Goal: Task Accomplishment & Management: Use online tool/utility

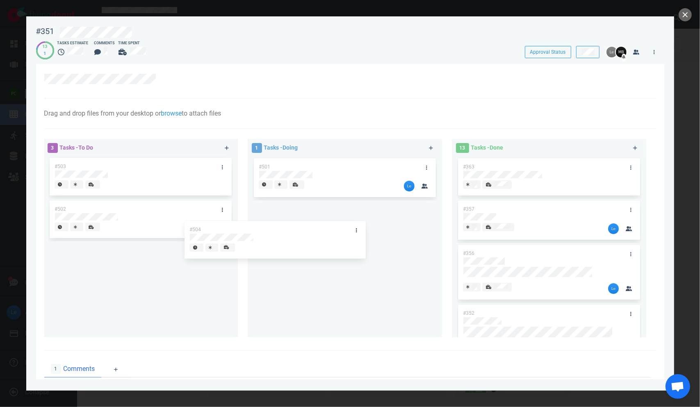
drag, startPoint x: 171, startPoint y: 181, endPoint x: 338, endPoint y: 237, distance: 176.1
click at [333, 239] on div "3 Tasks - To Do #504 #503 #502 #504 1 Tasks - Doing #501 13 Tasks - Done #363 #…" at bounding box center [347, 239] width 617 height 211
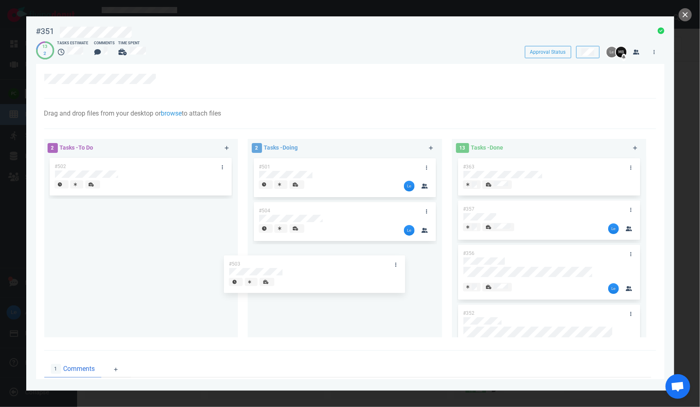
drag, startPoint x: 175, startPoint y: 189, endPoint x: 328, endPoint y: 229, distance: 158.1
click at [336, 276] on div "2 Tasks - To Do #503 #502 #503 2 Tasks - Doing #501 #504 13 Tasks - Done #363 #…" at bounding box center [347, 239] width 617 height 211
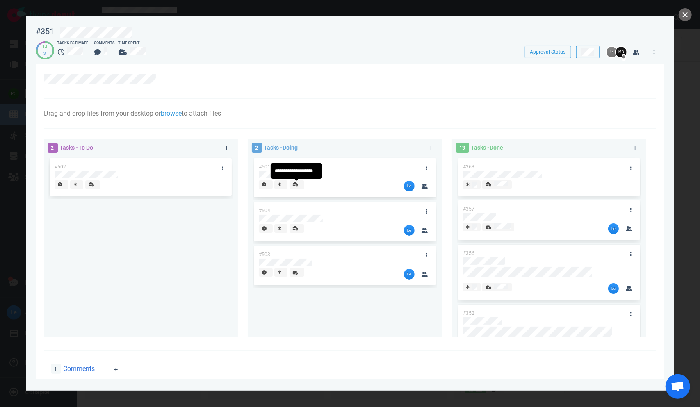
click at [294, 185] on icon at bounding box center [295, 185] width 5 height 4
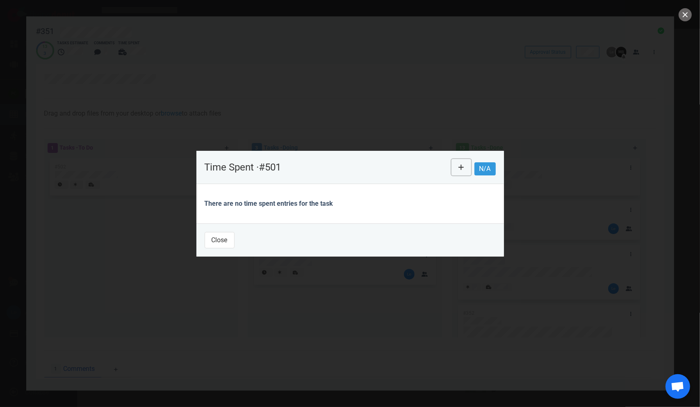
click at [459, 165] on icon at bounding box center [462, 167] width 6 height 7
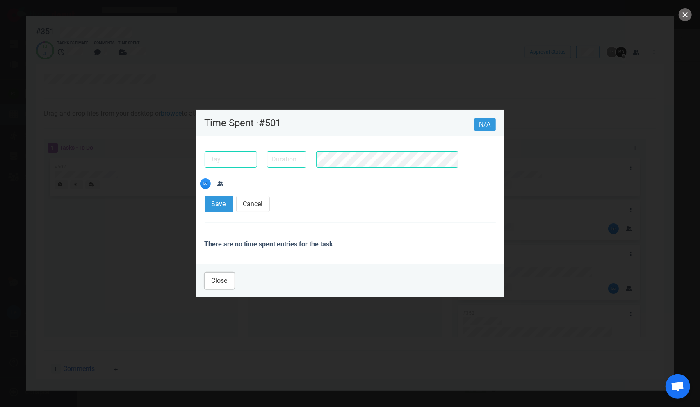
drag, startPoint x: 217, startPoint y: 274, endPoint x: 219, endPoint y: 270, distance: 5.0
click at [217, 273] on button "Close" at bounding box center [220, 281] width 30 height 16
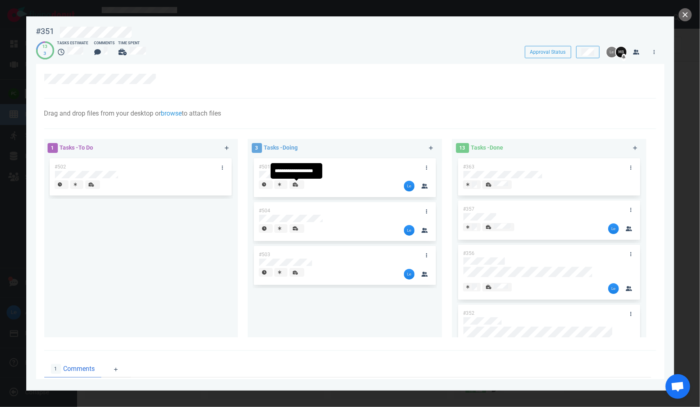
click at [294, 187] on div at bounding box center [297, 184] width 8 height 7
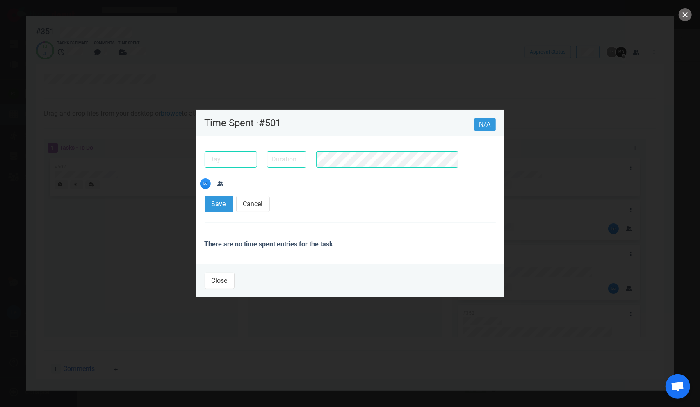
click at [297, 168] on input "text" at bounding box center [286, 159] width 39 height 16
type input "5h"
click at [235, 168] on input "text" at bounding box center [231, 159] width 52 height 16
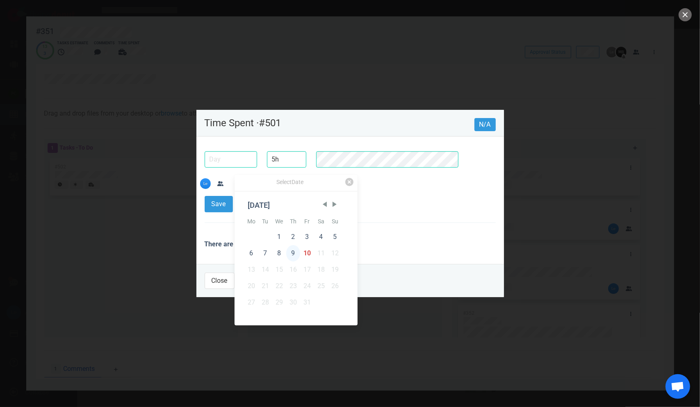
click at [292, 253] on div "9" at bounding box center [293, 253] width 14 height 16
type input "[DATE]"
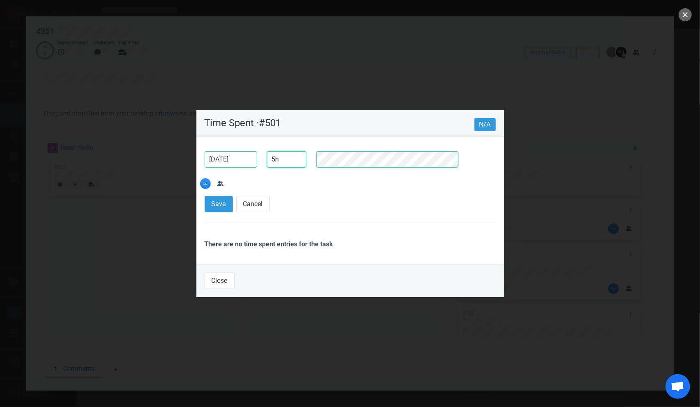
click at [275, 168] on input "5h" at bounding box center [286, 159] width 39 height 16
type input "3.5h"
click at [205, 196] on button "Save" at bounding box center [219, 204] width 28 height 16
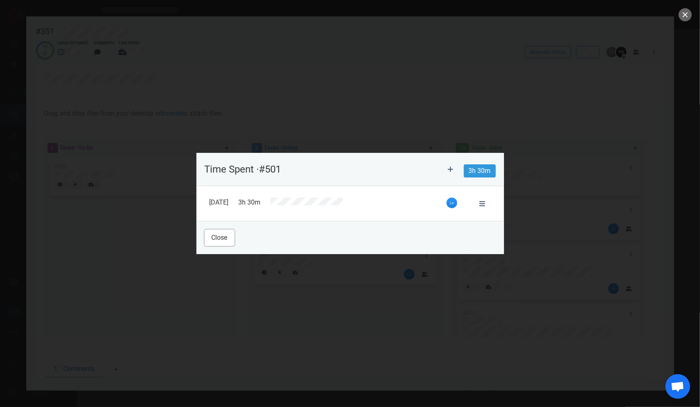
click at [221, 239] on button "Close" at bounding box center [220, 238] width 30 height 16
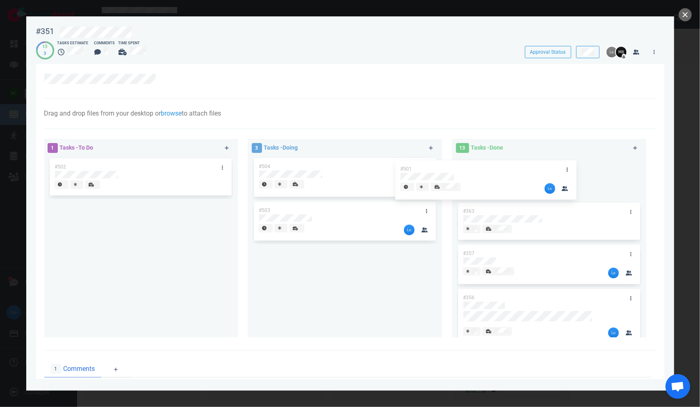
drag, startPoint x: 381, startPoint y: 174, endPoint x: 479, endPoint y: 171, distance: 98.5
click at [472, 171] on div "1 Tasks - To Do #502 3 Tasks - Doing #501 #504 #503 #501 13 Tasks - Done #363 #…" at bounding box center [347, 239] width 617 height 211
click at [299, 187] on div at bounding box center [297, 184] width 8 height 7
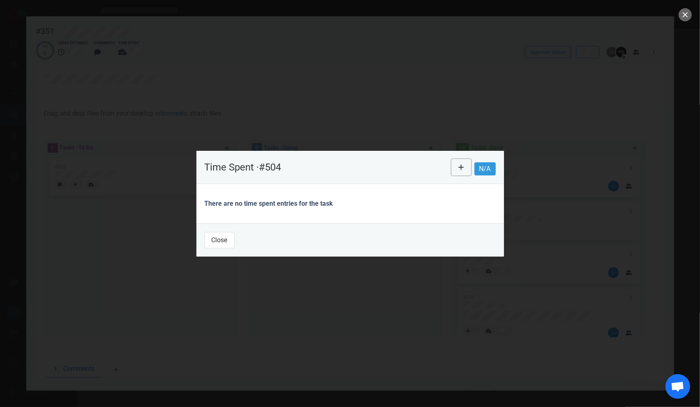
click at [460, 165] on icon at bounding box center [462, 167] width 6 height 7
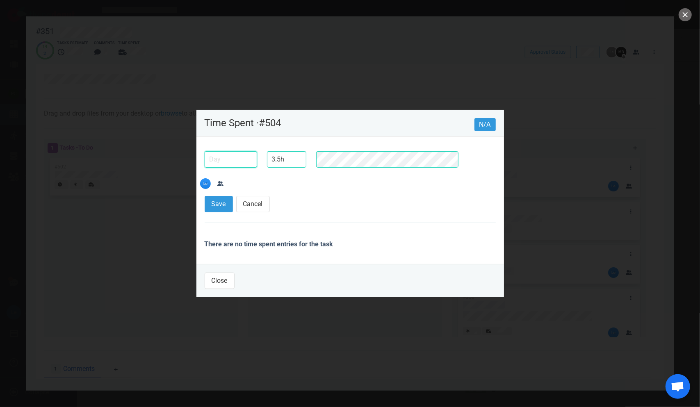
type input "3h 30m"
click at [221, 167] on input "text" at bounding box center [231, 159] width 52 height 16
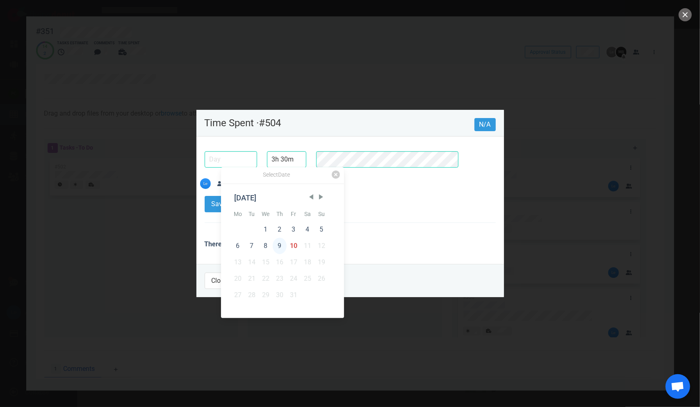
click at [283, 244] on div "9" at bounding box center [280, 246] width 14 height 16
type input "[DATE]"
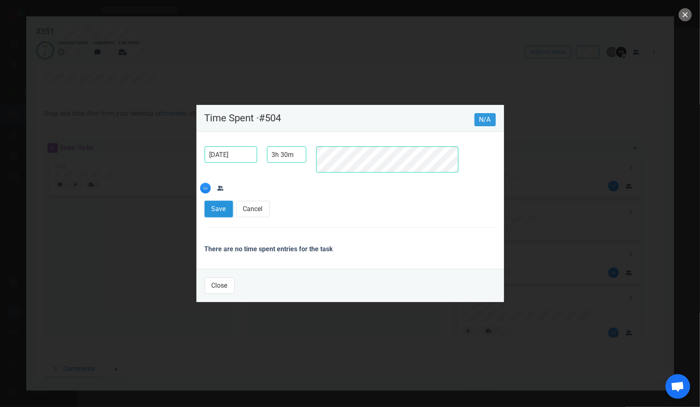
click at [215, 201] on button "Save" at bounding box center [219, 209] width 28 height 16
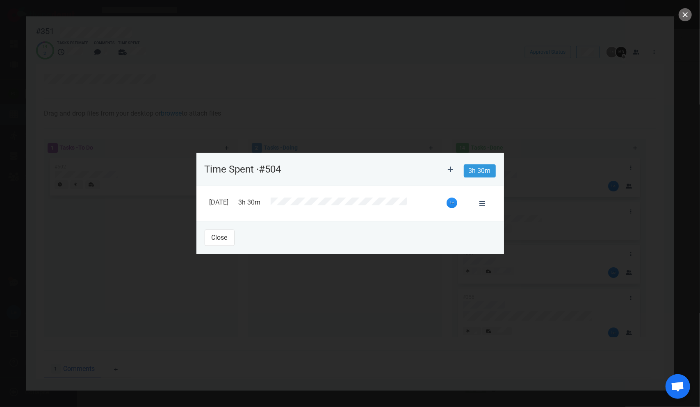
click at [215, 251] on footer "Close" at bounding box center [350, 237] width 308 height 33
drag, startPoint x: 216, startPoint y: 242, endPoint x: 228, endPoint y: 249, distance: 14.2
click at [216, 241] on button "Close" at bounding box center [220, 238] width 30 height 16
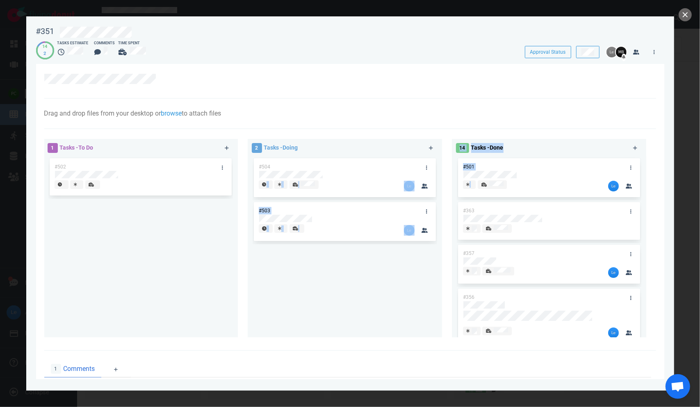
click at [462, 189] on div "1 Tasks - To Do #502 2 Tasks - Doing #504 #503 14 Tasks - Done #501 #363 #357 #…" at bounding box center [347, 239] width 617 height 211
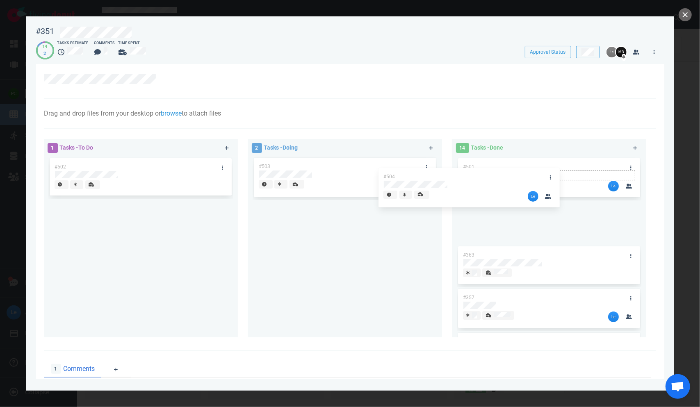
drag, startPoint x: 326, startPoint y: 167, endPoint x: 501, endPoint y: 180, distance: 175.6
click at [500, 180] on div "1 Tasks - To Do #502 2 Tasks - Doing #504 #503 #504 14 Tasks - Done #501 #363 #…" at bounding box center [347, 239] width 617 height 211
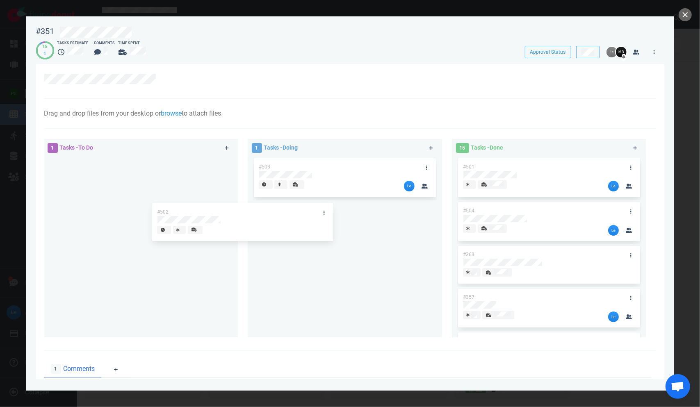
drag, startPoint x: 165, startPoint y: 177, endPoint x: 369, endPoint y: 226, distance: 209.7
click at [354, 234] on div "1 Tasks - To Do #502 #502 1 Tasks - Doing #503 15 Tasks - Done #501 #504 #363 #…" at bounding box center [347, 239] width 617 height 211
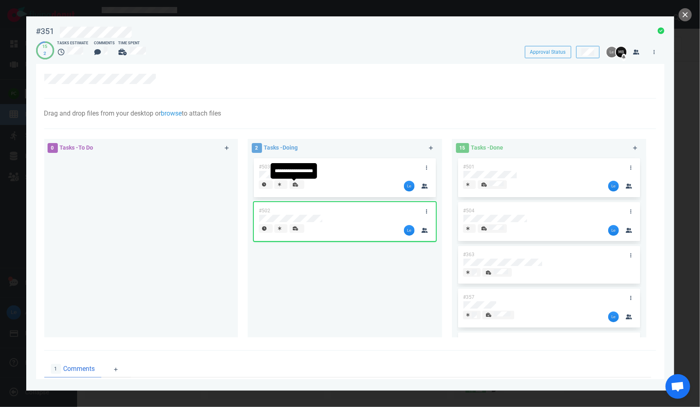
click at [297, 190] on div at bounding box center [296, 185] width 9 height 9
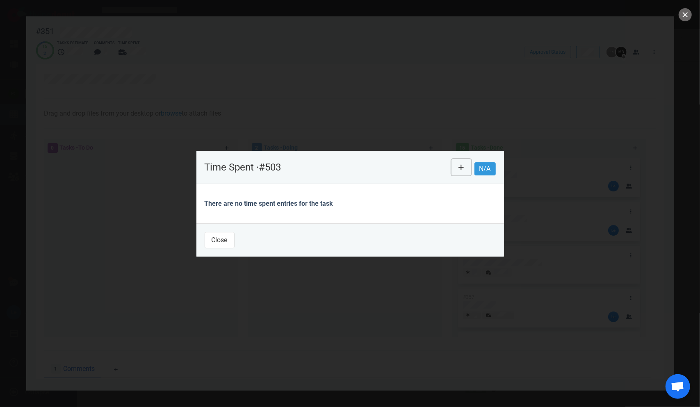
click at [456, 167] on button at bounding box center [462, 167] width 20 height 16
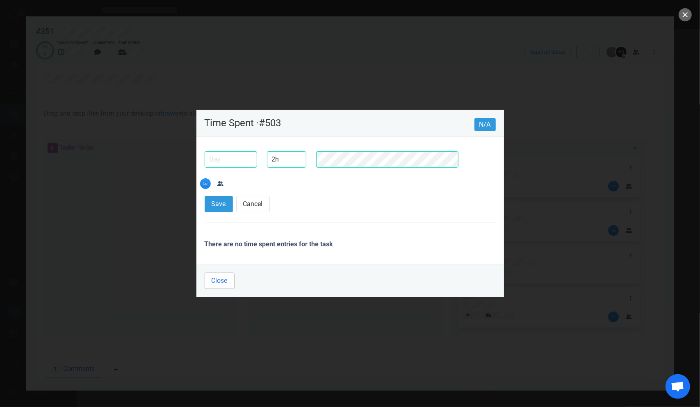
type input "2h"
click at [220, 273] on button "Close" at bounding box center [220, 281] width 30 height 16
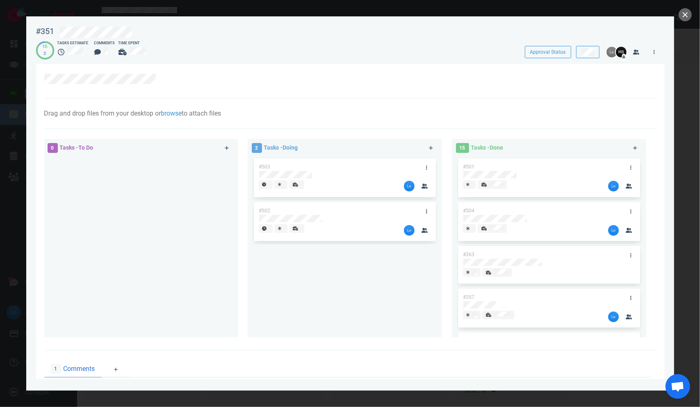
click at [293, 187] on div at bounding box center [297, 184] width 8 height 7
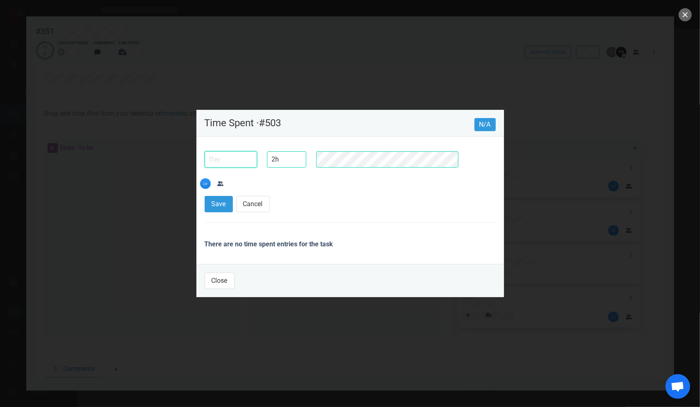
click at [237, 168] on input "text" at bounding box center [231, 159] width 52 height 16
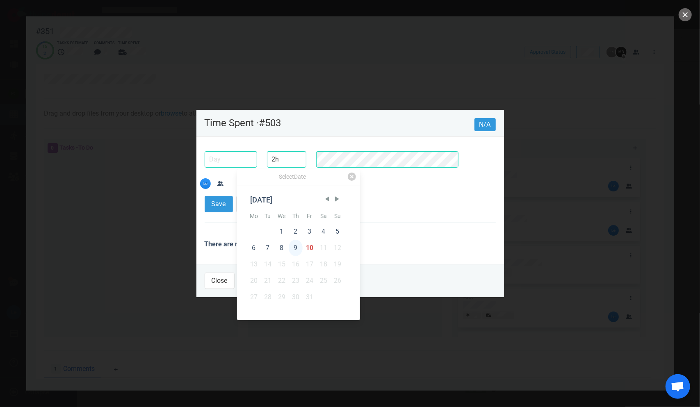
click at [291, 245] on div "9" at bounding box center [296, 248] width 14 height 16
type input "[DATE]"
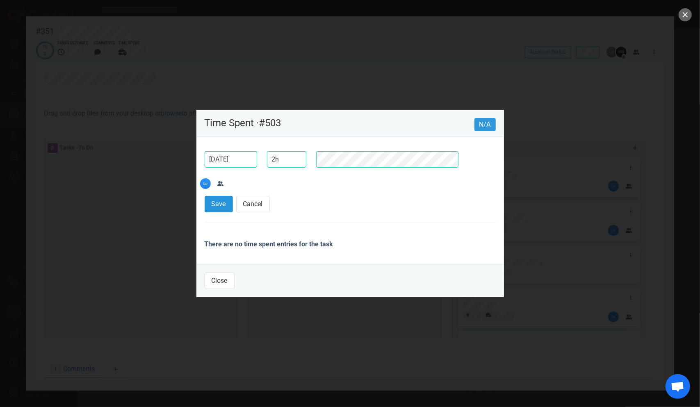
drag, startPoint x: 202, startPoint y: 198, endPoint x: 208, endPoint y: 193, distance: 7.6
click at [203, 197] on section "[DATE] 2h Save Cancel There are no time spent entries for the task" at bounding box center [350, 201] width 308 height 128
click at [215, 196] on button "Save" at bounding box center [219, 204] width 28 height 16
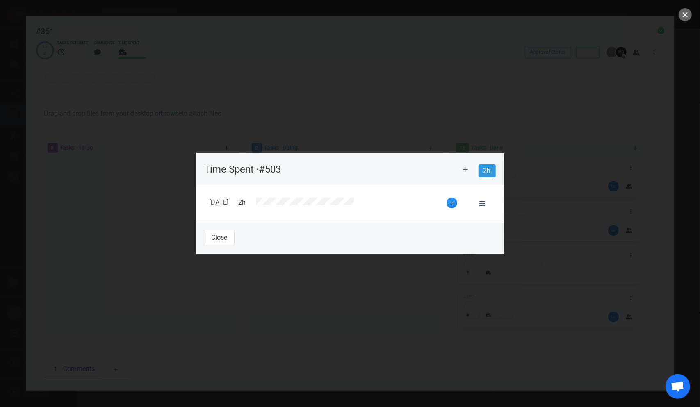
click at [222, 226] on footer "Close" at bounding box center [350, 237] width 308 height 33
click at [214, 240] on button "Close" at bounding box center [220, 238] width 30 height 16
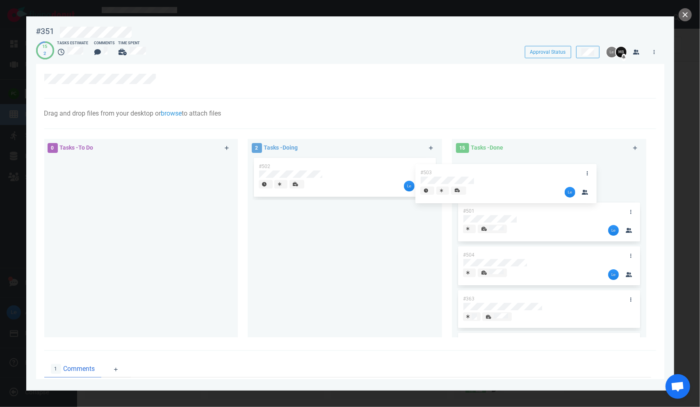
drag, startPoint x: 338, startPoint y: 170, endPoint x: 507, endPoint y: 165, distance: 168.7
click at [507, 165] on div "0 Tasks - To Do 2 Tasks - Doing #503 #502 #503 15 Tasks - Done #501 #504 #363 #…" at bounding box center [347, 239] width 617 height 211
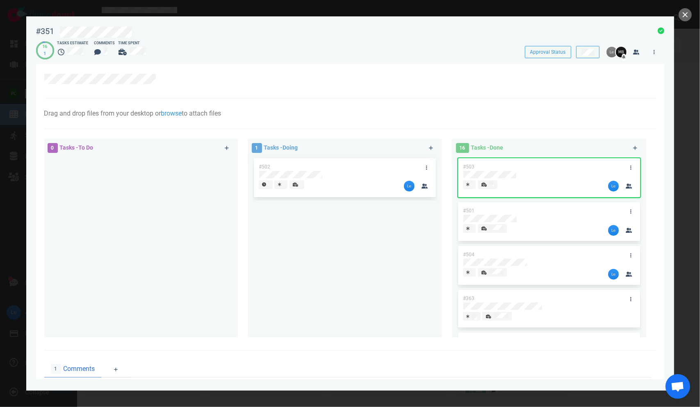
click at [303, 187] on span at bounding box center [297, 184] width 15 height 9
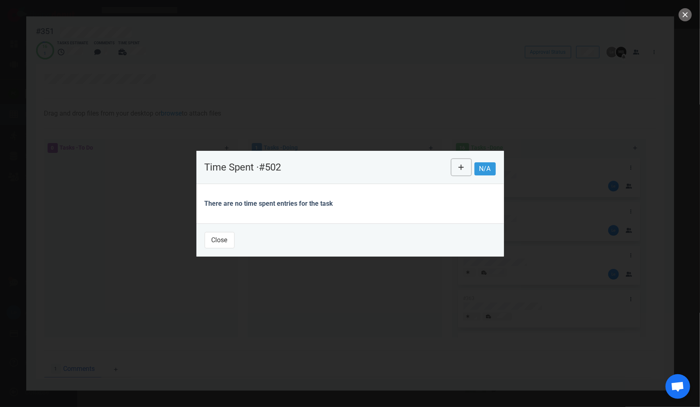
click at [459, 165] on icon at bounding box center [462, 167] width 6 height 7
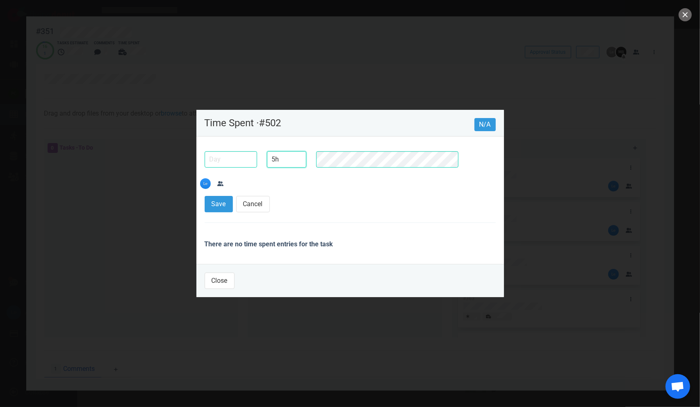
drag, startPoint x: 280, startPoint y: 172, endPoint x: 252, endPoint y: 174, distance: 28.4
click at [255, 174] on div "5h" at bounding box center [348, 170] width 296 height 48
type input "3h 30m"
click at [217, 168] on input "text" at bounding box center [231, 159] width 52 height 16
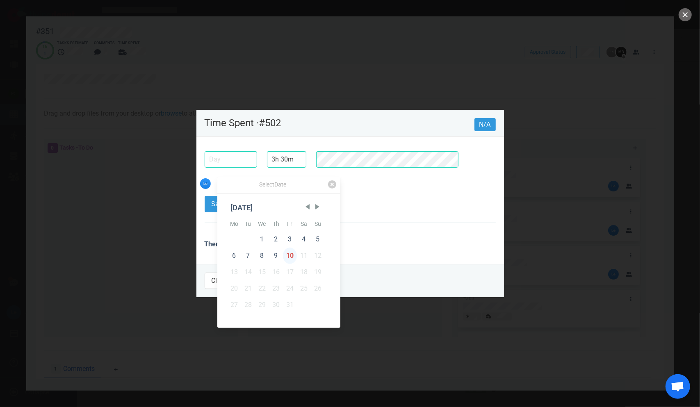
click at [292, 258] on div "10" at bounding box center [290, 256] width 14 height 16
type input "[DATE]"
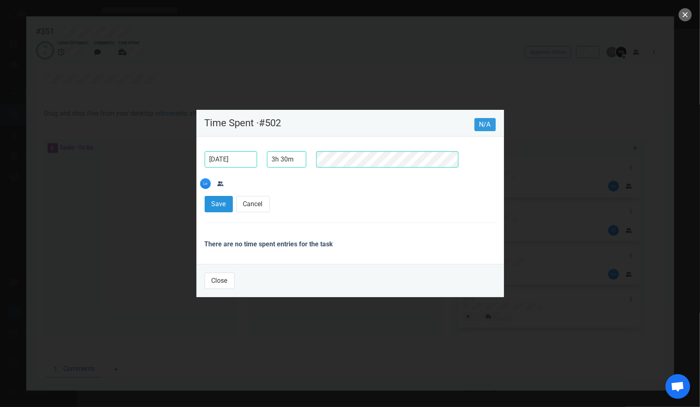
drag, startPoint x: 220, startPoint y: 200, endPoint x: 218, endPoint y: 195, distance: 5.2
click at [219, 199] on section "Save Cancel" at bounding box center [350, 206] width 291 height 20
click at [217, 196] on button "Save" at bounding box center [219, 204] width 28 height 16
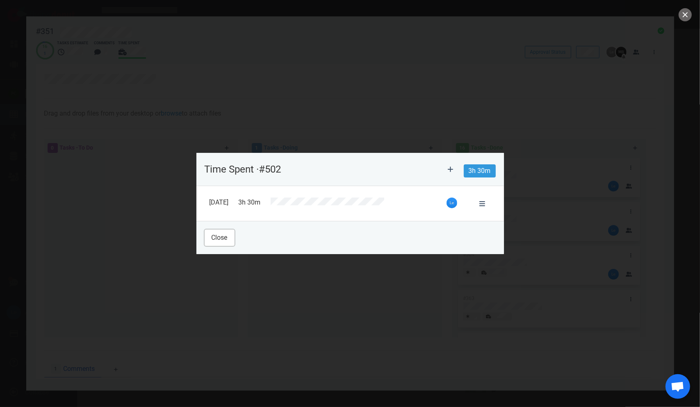
drag, startPoint x: 213, startPoint y: 236, endPoint x: 246, endPoint y: 220, distance: 36.7
click at [214, 235] on button "Close" at bounding box center [220, 238] width 30 height 16
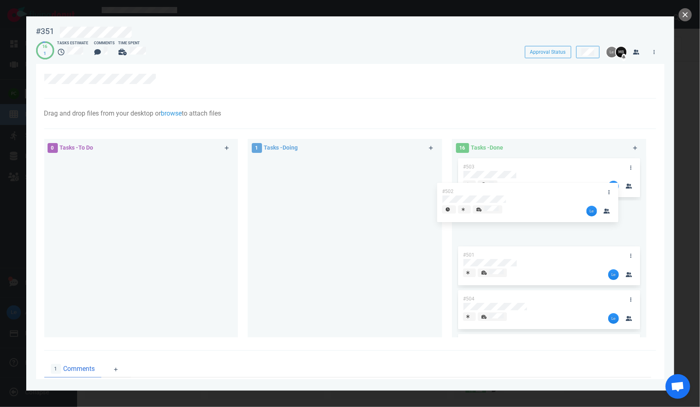
drag, startPoint x: 287, startPoint y: 165, endPoint x: 492, endPoint y: 168, distance: 205.1
click at [475, 188] on div "0 Tasks - To Do 1 Tasks - Doing #502 #502 16 Tasks - Done #503 #501 #504 #363 #…" at bounding box center [347, 239] width 617 height 211
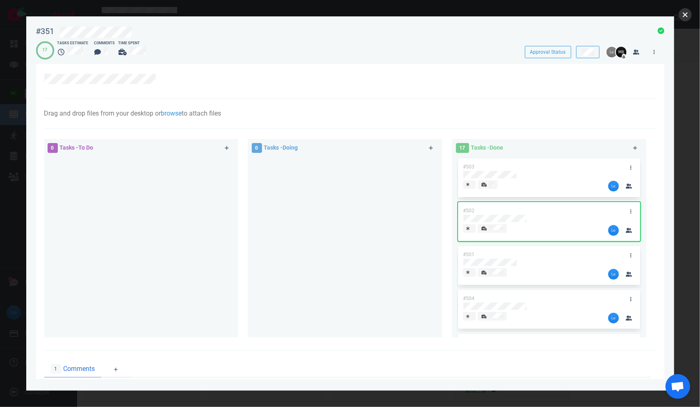
click at [685, 19] on button "close" at bounding box center [685, 14] width 13 height 13
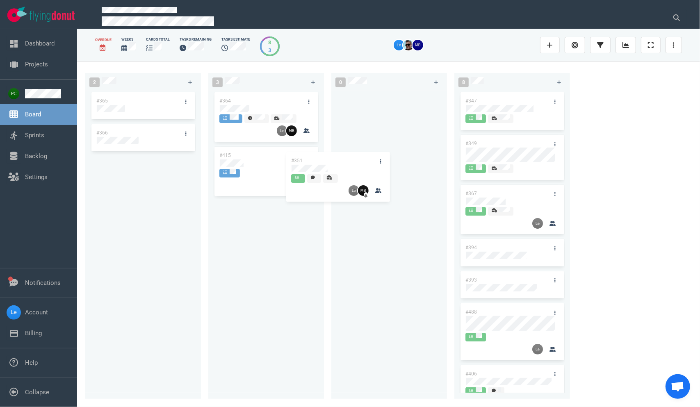
drag, startPoint x: 234, startPoint y: 155, endPoint x: 354, endPoint y: 126, distance: 122.9
click at [354, 128] on div "2 #365 #366 3 #364 #351 #415 #351 0 8 #347 #349 #367 #394 #393 #488 #406 #430" at bounding box center [388, 234] width 623 height 345
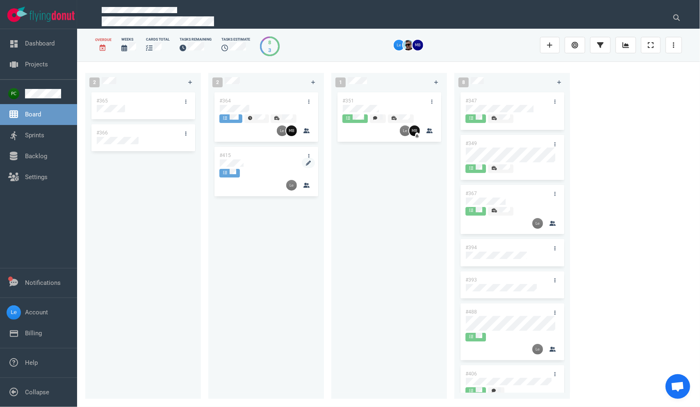
click at [239, 168] on div at bounding box center [266, 167] width 93 height 1
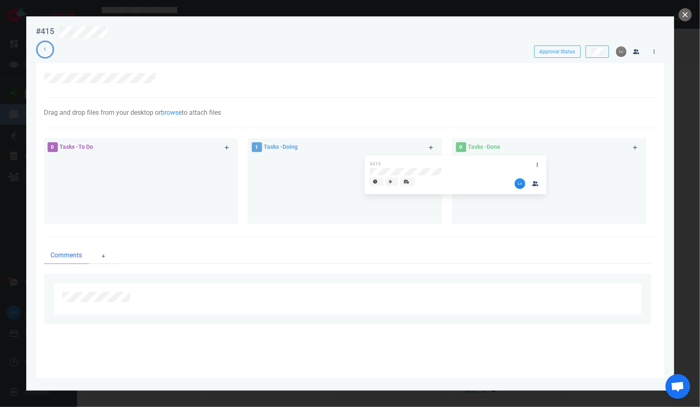
drag, startPoint x: 357, startPoint y: 167, endPoint x: 482, endPoint y: 157, distance: 125.0
click at [474, 158] on div "0 Tasks - To Do 1 Tasks - Doing #416 #416 0 Tasks - Done" at bounding box center [347, 182] width 617 height 98
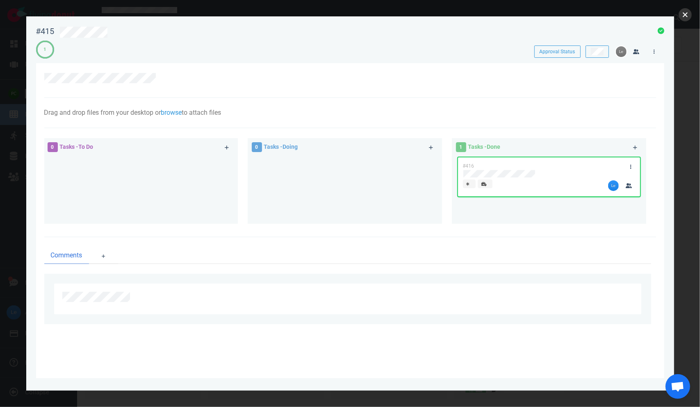
click at [685, 18] on button "close" at bounding box center [685, 14] width 13 height 13
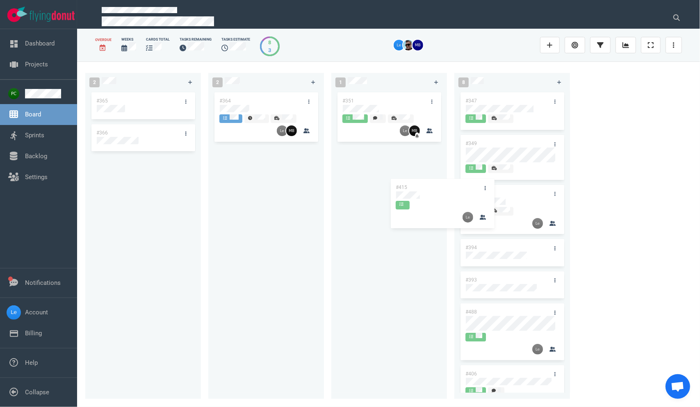
drag, startPoint x: 278, startPoint y: 169, endPoint x: 519, endPoint y: 186, distance: 241.3
click at [524, 190] on div "2 #365 #366 2 #364 #415 #415 1 #351 8 #347 #349 #367 #394 #393 #488 #406 #430" at bounding box center [388, 234] width 623 height 345
